Goal: Register for event/course

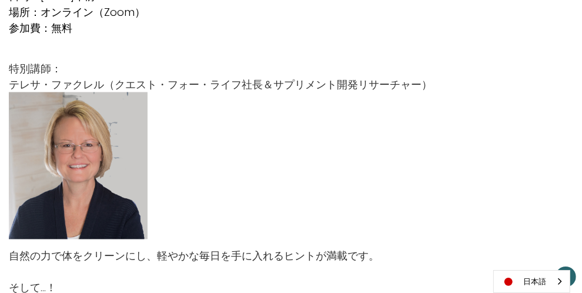
scroll to position [1176, 0]
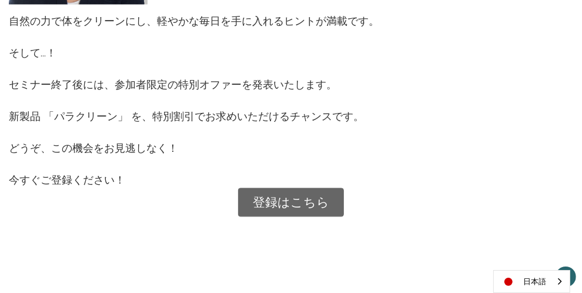
click at [292, 191] on link "登録はこちら" at bounding box center [291, 202] width 106 height 29
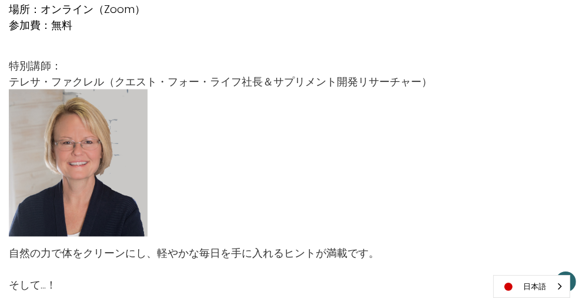
scroll to position [1176, 0]
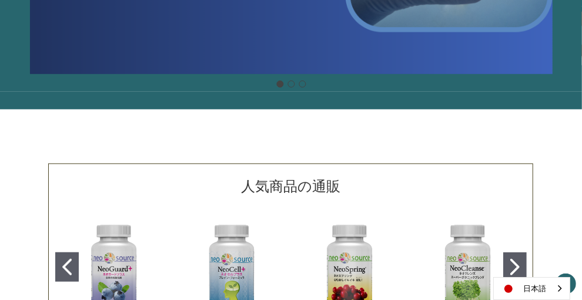
scroll to position [628, 0]
